Goal: Task Accomplishment & Management: Complete application form

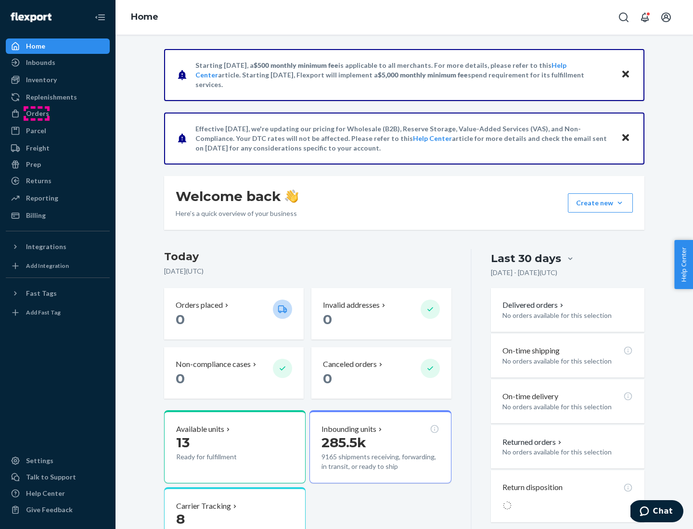
click at [37, 114] on div "Orders" at bounding box center [37, 114] width 23 height 10
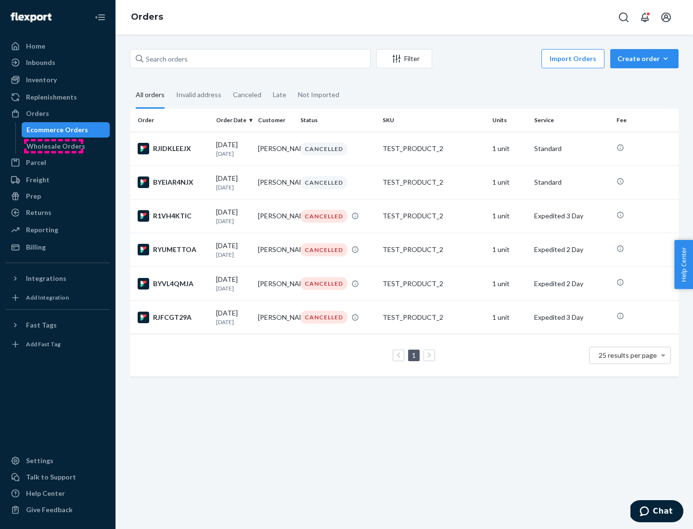
click at [53, 146] on div "Wholesale Orders" at bounding box center [55, 146] width 59 height 10
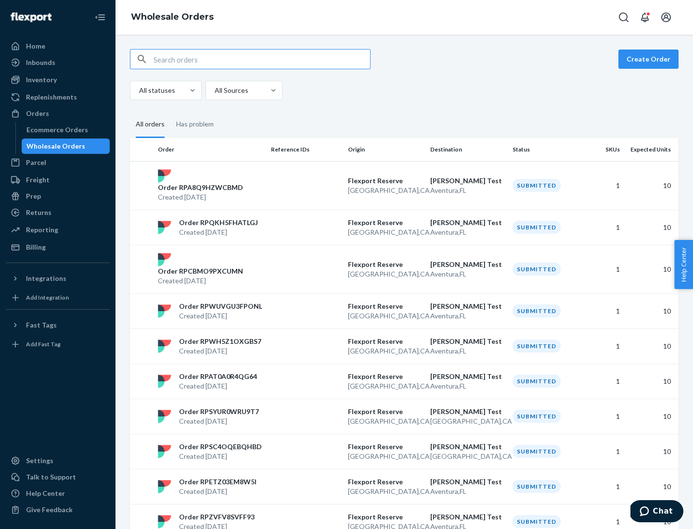
click at [650, 59] on button "Create Order" at bounding box center [648, 59] width 60 height 19
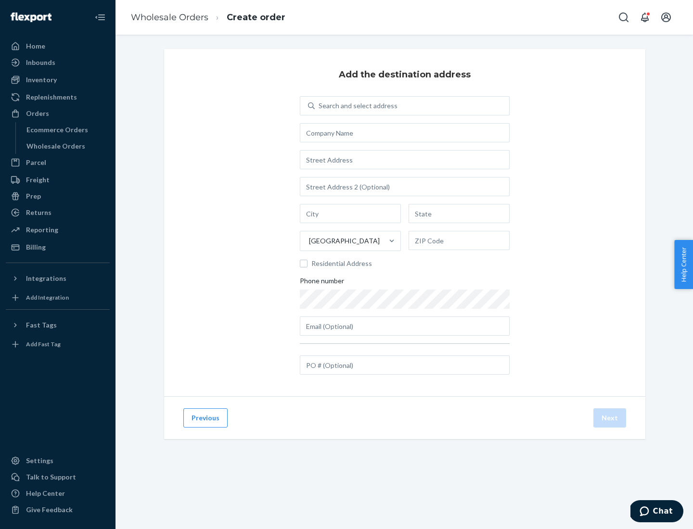
click at [356, 106] on div "Search and select address" at bounding box center [357, 106] width 79 height 10
click at [319, 106] on input "Search and select address" at bounding box center [318, 106] width 1 height 10
type input "Shubham Test"
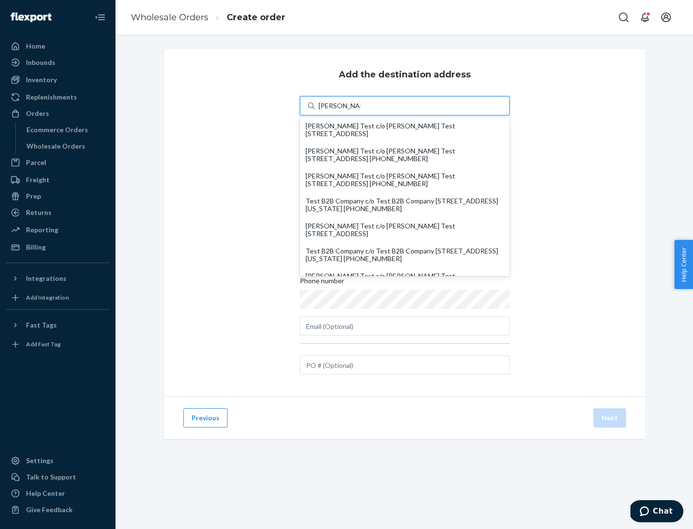
scroll to position [16, 0]
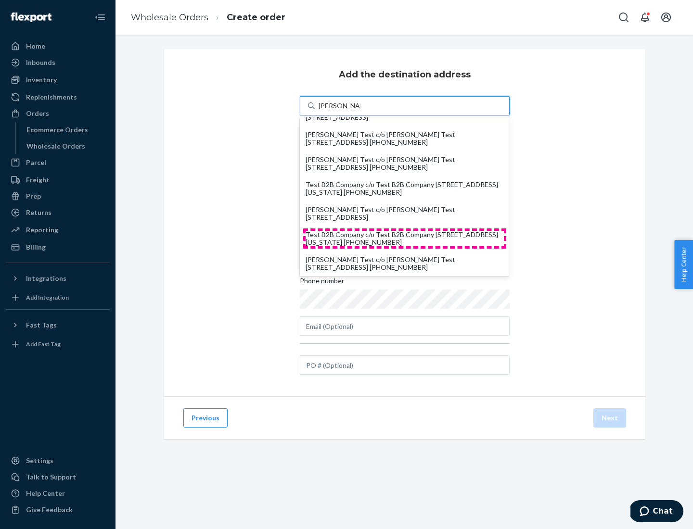
click at [405, 239] on div "Test B2B Company c/o Test B2B Company 1901 Avenue B North North Charleston, Sou…" at bounding box center [404, 238] width 198 height 15
click at [360, 111] on input "Shubham Test" at bounding box center [339, 106] width 42 height 10
type input "Test B2B Company"
type input "North Charleston"
type input "South Carolina"
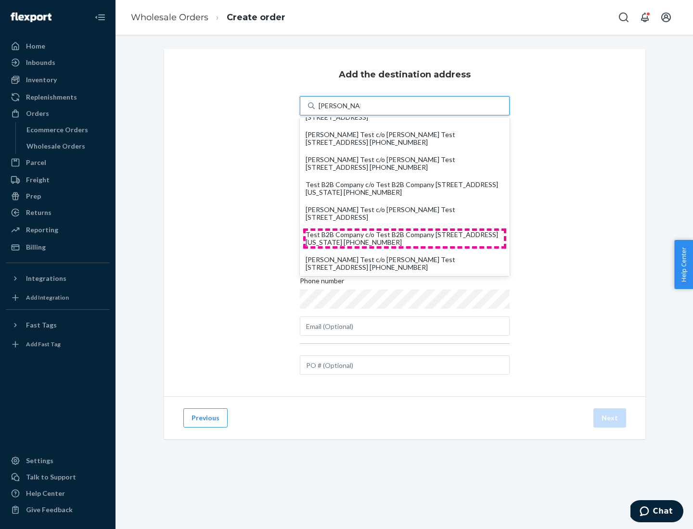
type input "29405"
type input "1901 Avenue B North"
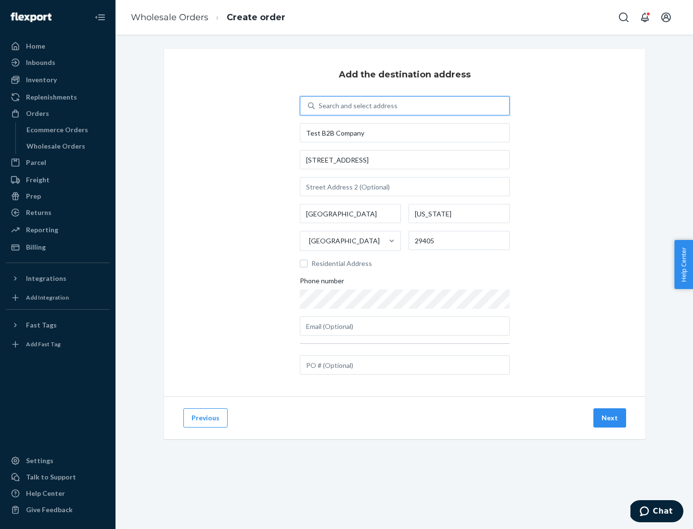
click at [610, 418] on button "Next" at bounding box center [609, 417] width 33 height 19
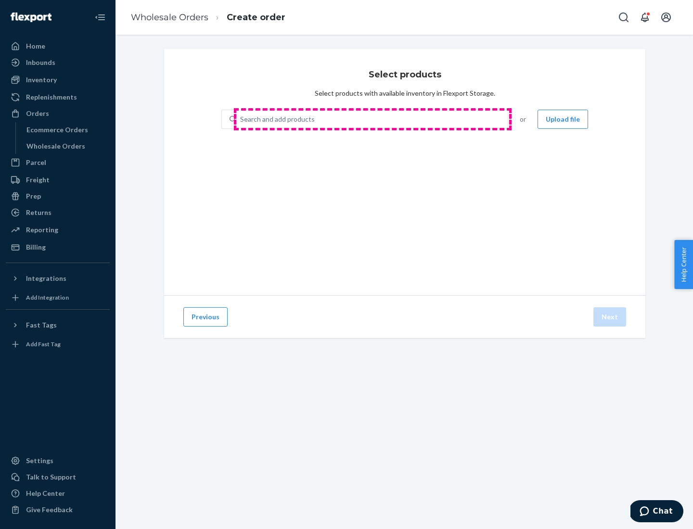
click at [372, 119] on div "Search and add products" at bounding box center [371, 119] width 271 height 17
click at [241, 119] on input "Search and add products" at bounding box center [240, 119] width 1 height 10
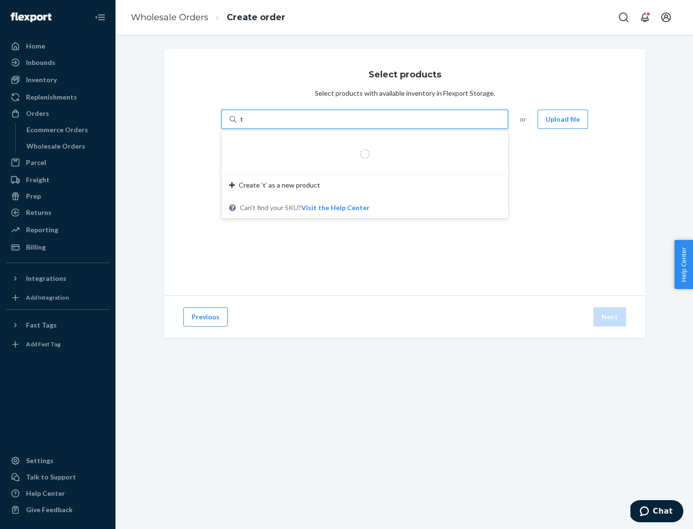
type input "test"
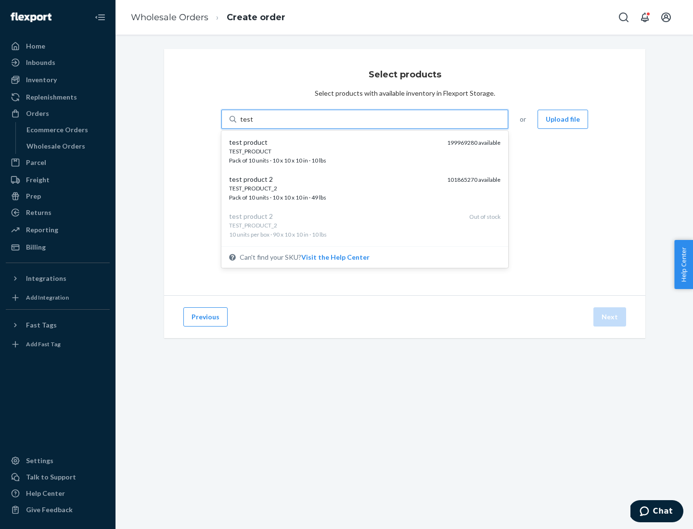
click at [334, 151] on div "TEST_PRODUCT" at bounding box center [334, 151] width 210 height 8
click at [253, 124] on input "test" at bounding box center [246, 119] width 13 height 10
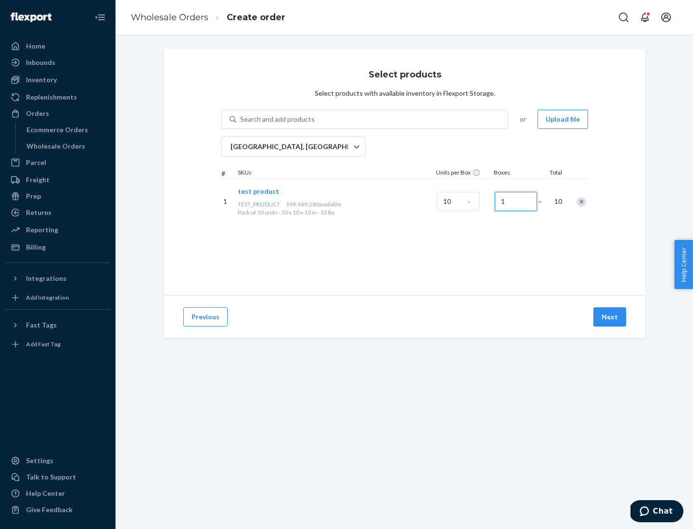
type input "1"
click at [610, 317] on button "Next" at bounding box center [609, 316] width 33 height 19
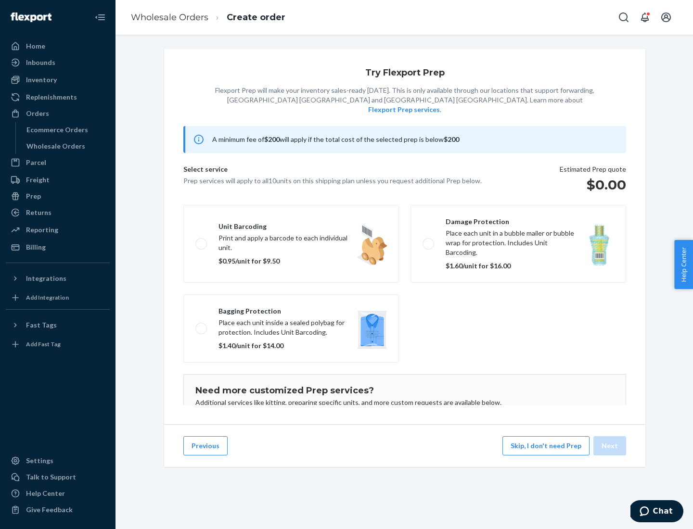
scroll to position [63, 0]
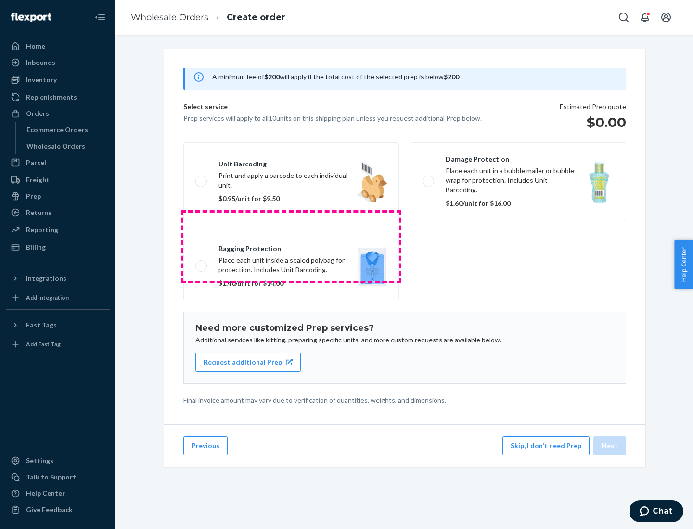
click at [291, 246] on label "Bagging protection Place each unit inside a sealed polybag for protection. Incl…" at bounding box center [290, 266] width 215 height 68
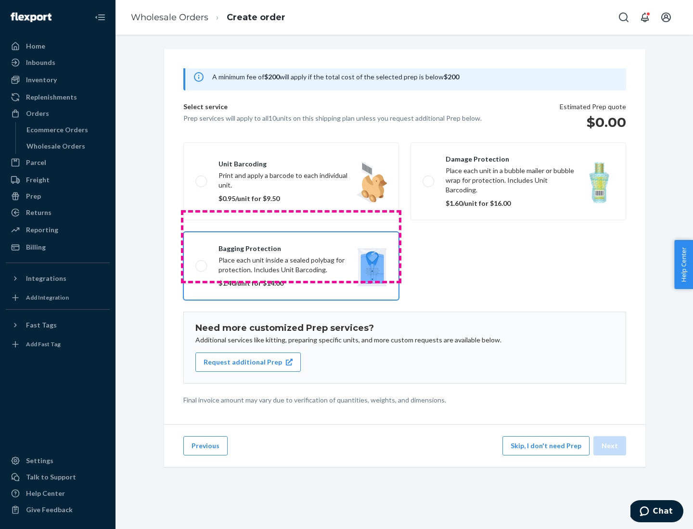
click at [202, 263] on input "Bagging protection Place each unit inside a sealed polybag for protection. Incl…" at bounding box center [198, 266] width 6 height 6
checkbox input "true"
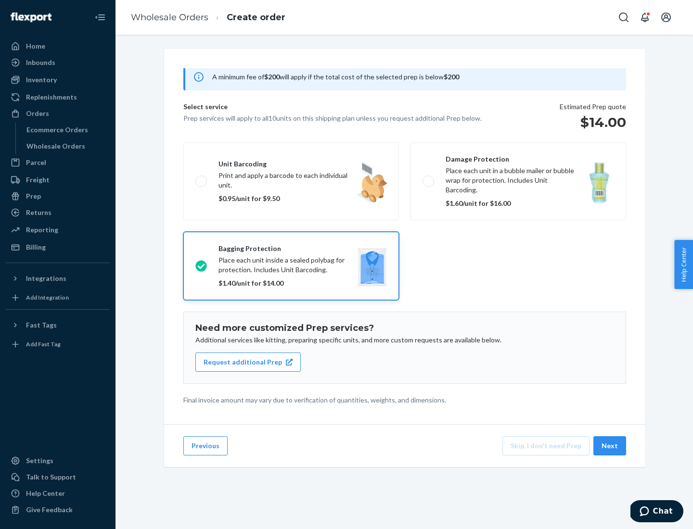
click at [610, 446] on button "Next" at bounding box center [609, 445] width 33 height 19
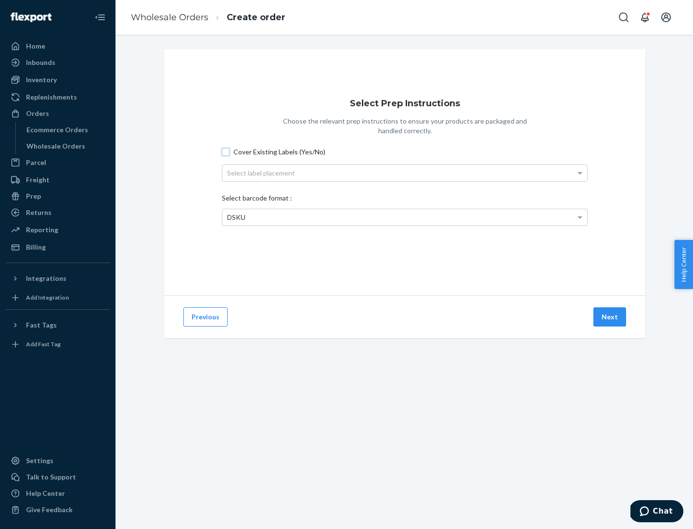
click at [226, 152] on input "Cover Existing Labels (Yes/No)" at bounding box center [226, 152] width 8 height 8
checkbox input "true"
click at [405, 173] on div "Select label placement" at bounding box center [404, 173] width 365 height 16
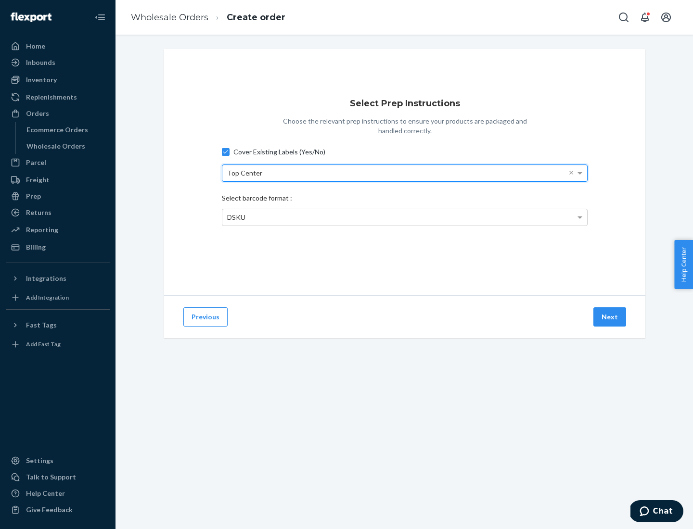
click at [236, 217] on span "DSKU" at bounding box center [236, 217] width 18 height 8
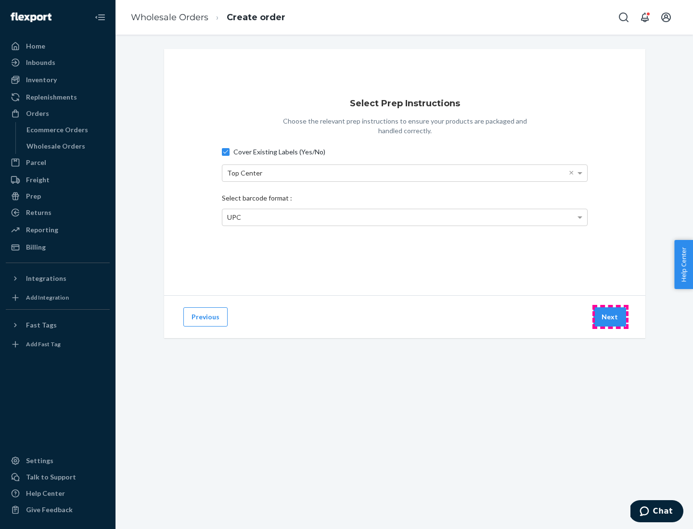
click at [610, 317] on button "Next" at bounding box center [609, 316] width 33 height 19
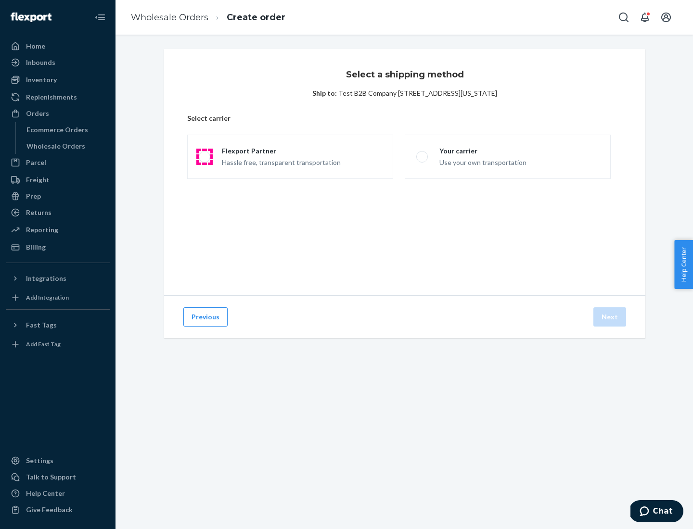
click at [204, 157] on span at bounding box center [205, 157] width 12 height 12
click at [204, 157] on input "Flexport Partner Hassle free, transparent transportation" at bounding box center [202, 157] width 6 height 6
radio input "true"
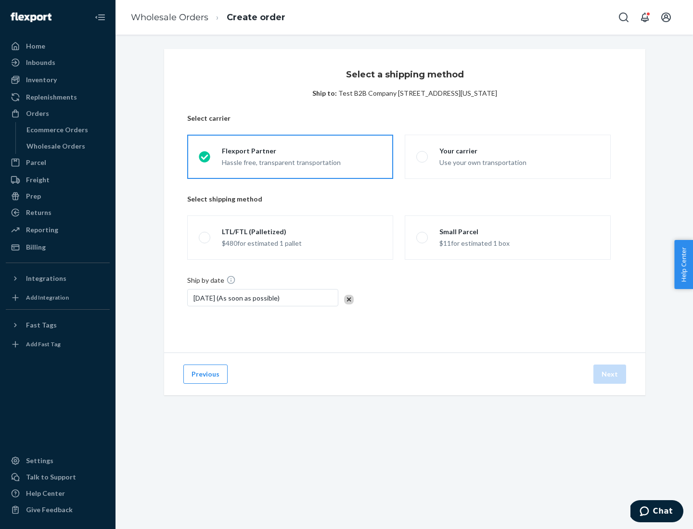
click at [204, 238] on span at bounding box center [205, 238] width 12 height 12
click at [204, 238] on input "LTL/FTL (Palletized) $480 for estimated 1 pallet" at bounding box center [202, 238] width 6 height 6
radio input "true"
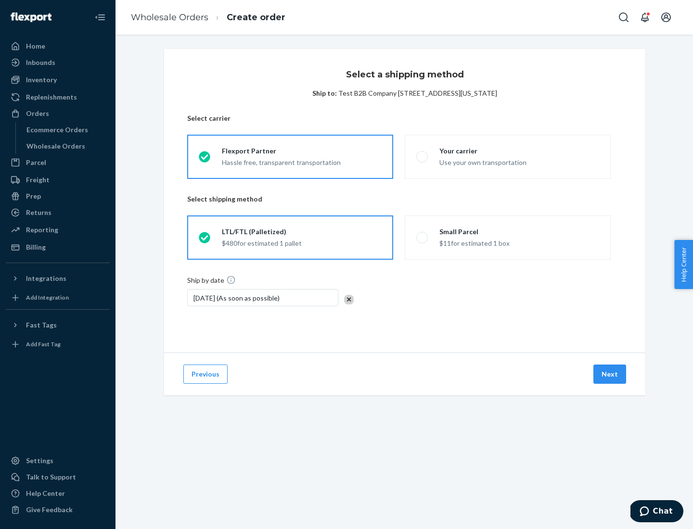
click at [610, 374] on button "Next" at bounding box center [609, 374] width 33 height 19
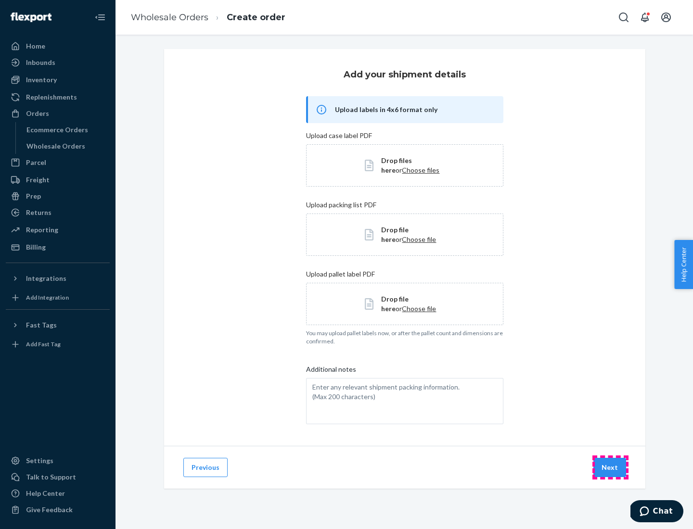
click at [610, 468] on button "Next" at bounding box center [609, 467] width 33 height 19
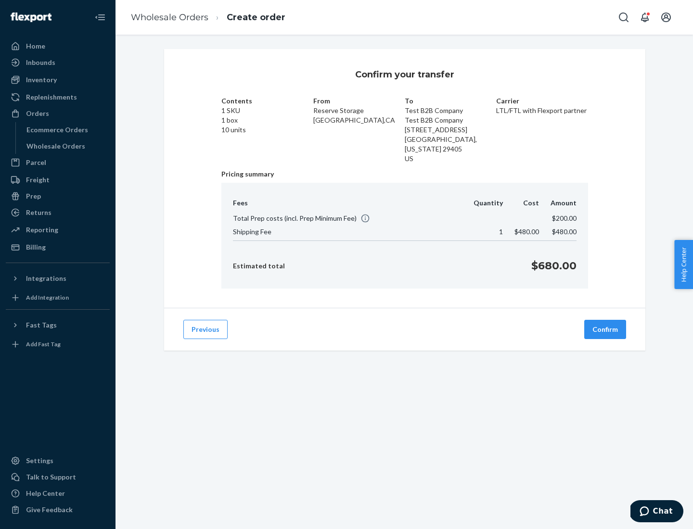
click at [605, 329] on button "Confirm" at bounding box center [605, 329] width 42 height 19
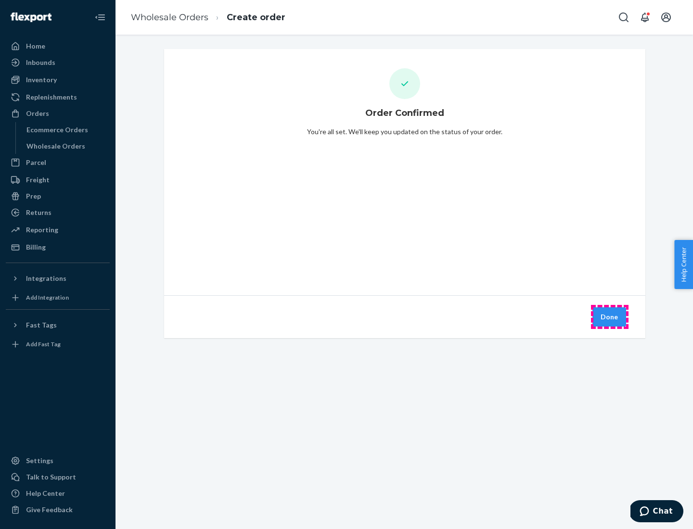
click at [609, 317] on button "Done" at bounding box center [609, 316] width 34 height 19
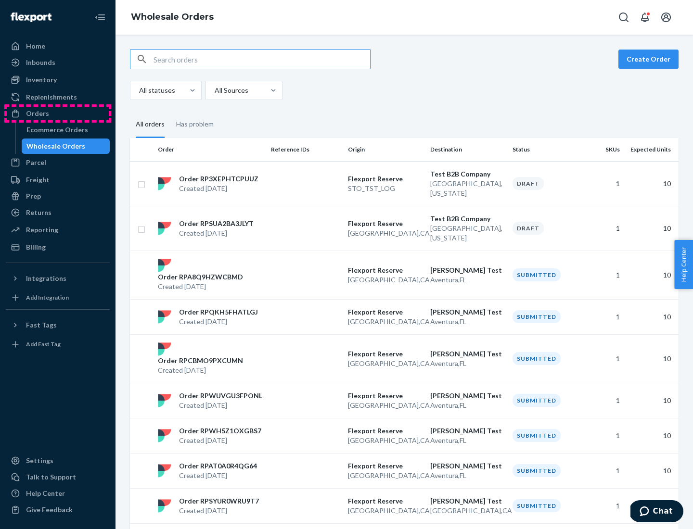
click at [58, 114] on div "Orders" at bounding box center [58, 113] width 102 height 13
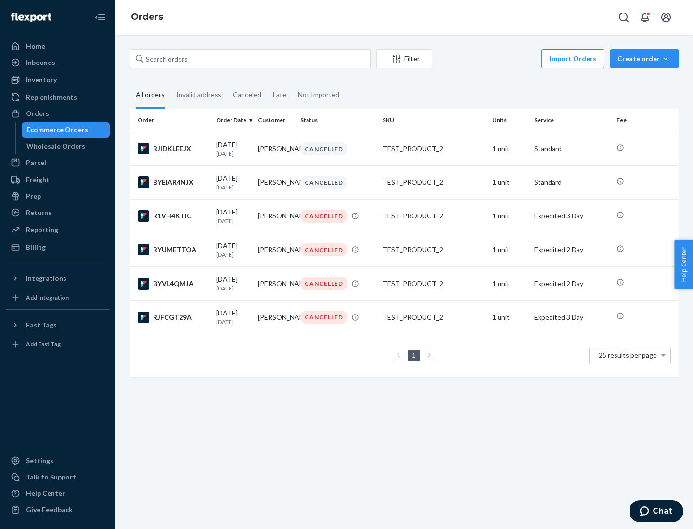
click at [53, 146] on div "Wholesale Orders" at bounding box center [55, 146] width 59 height 10
